Goal: Information Seeking & Learning: Learn about a topic

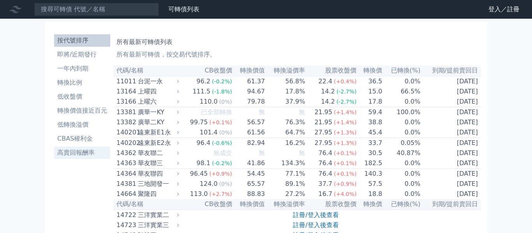
click at [74, 153] on li "高賣回報酬率" at bounding box center [82, 152] width 56 height 9
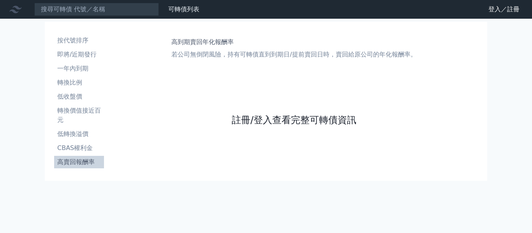
click at [293, 118] on link "註冊/登入查看完整可轉債資訊" at bounding box center [294, 120] width 125 height 12
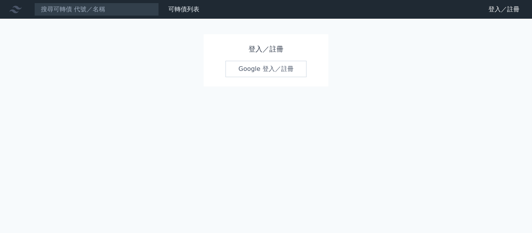
click at [268, 49] on h1 "登入／註冊" at bounding box center [266, 49] width 81 height 11
click at [258, 71] on link "Google 登入／註冊" at bounding box center [266, 69] width 81 height 16
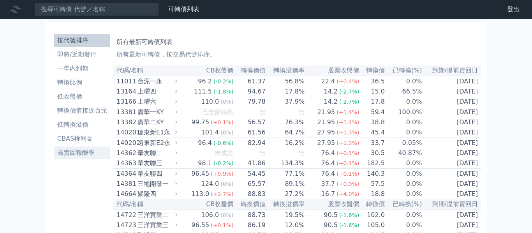
click at [73, 154] on li "高賣回報酬率" at bounding box center [82, 152] width 56 height 9
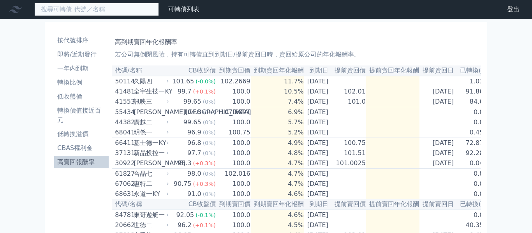
click at [105, 11] on input at bounding box center [96, 9] width 125 height 13
type input "1589"
click at [60, 11] on input "1589" at bounding box center [96, 9] width 125 height 13
click at [67, 9] on input "1589" at bounding box center [96, 9] width 125 height 13
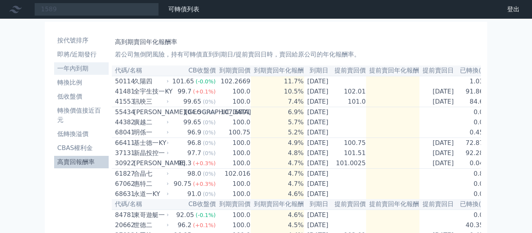
click at [75, 69] on li "一年內到期" at bounding box center [81, 68] width 55 height 9
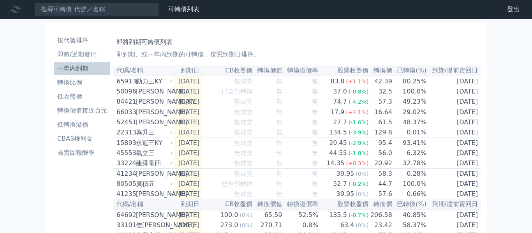
scroll to position [1, 0]
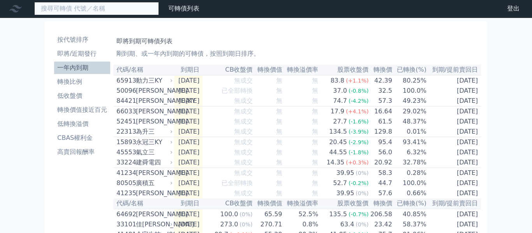
click at [95, 9] on input at bounding box center [96, 8] width 125 height 13
type input "15894"
